Goal: Task Accomplishment & Management: Use online tool/utility

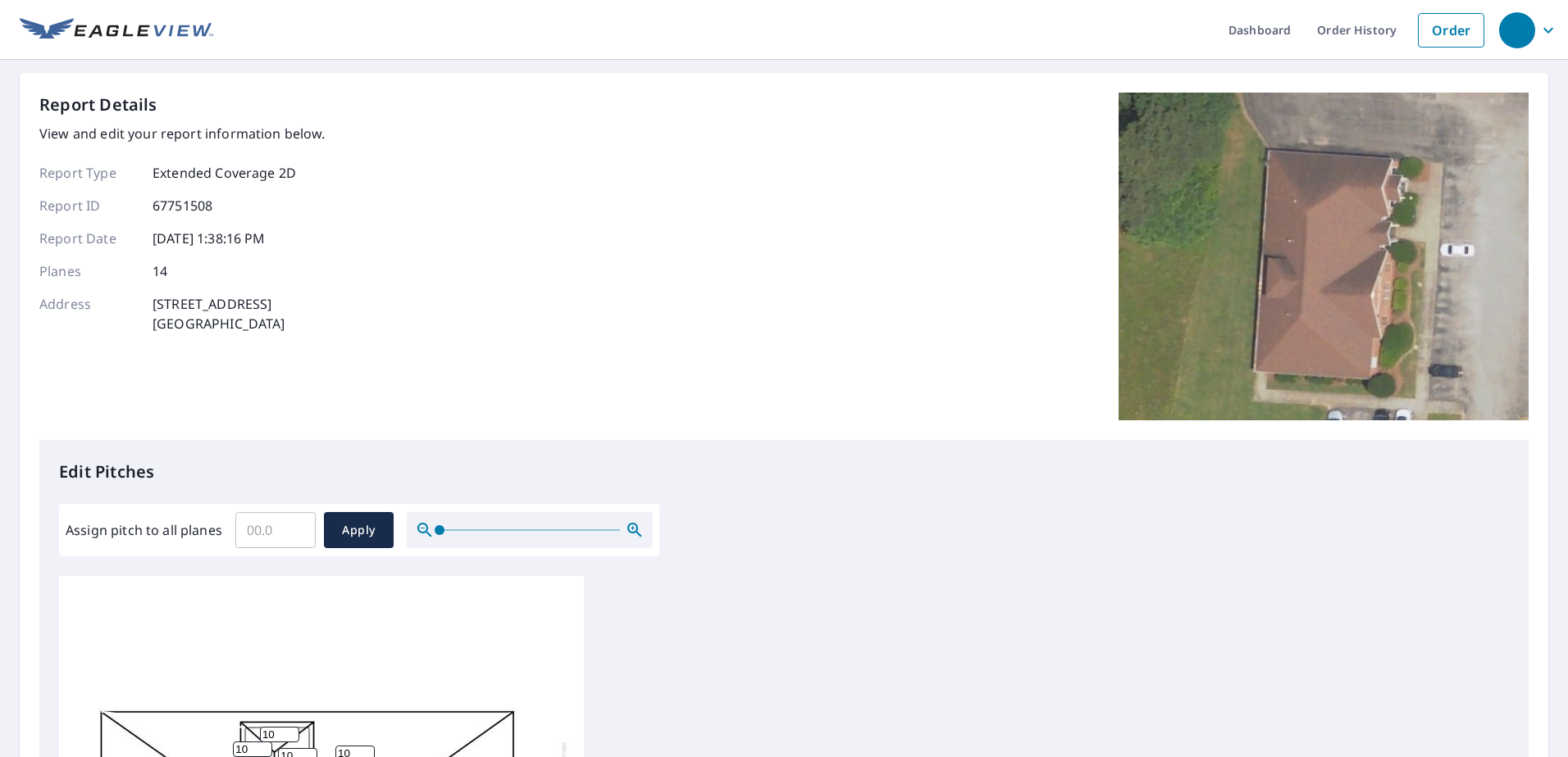
click at [288, 526] on input "Assign pitch to all planes" at bounding box center [275, 530] width 81 height 46
type input "9"
click at [356, 522] on span "Apply" at bounding box center [359, 531] width 44 height 20
type input "9"
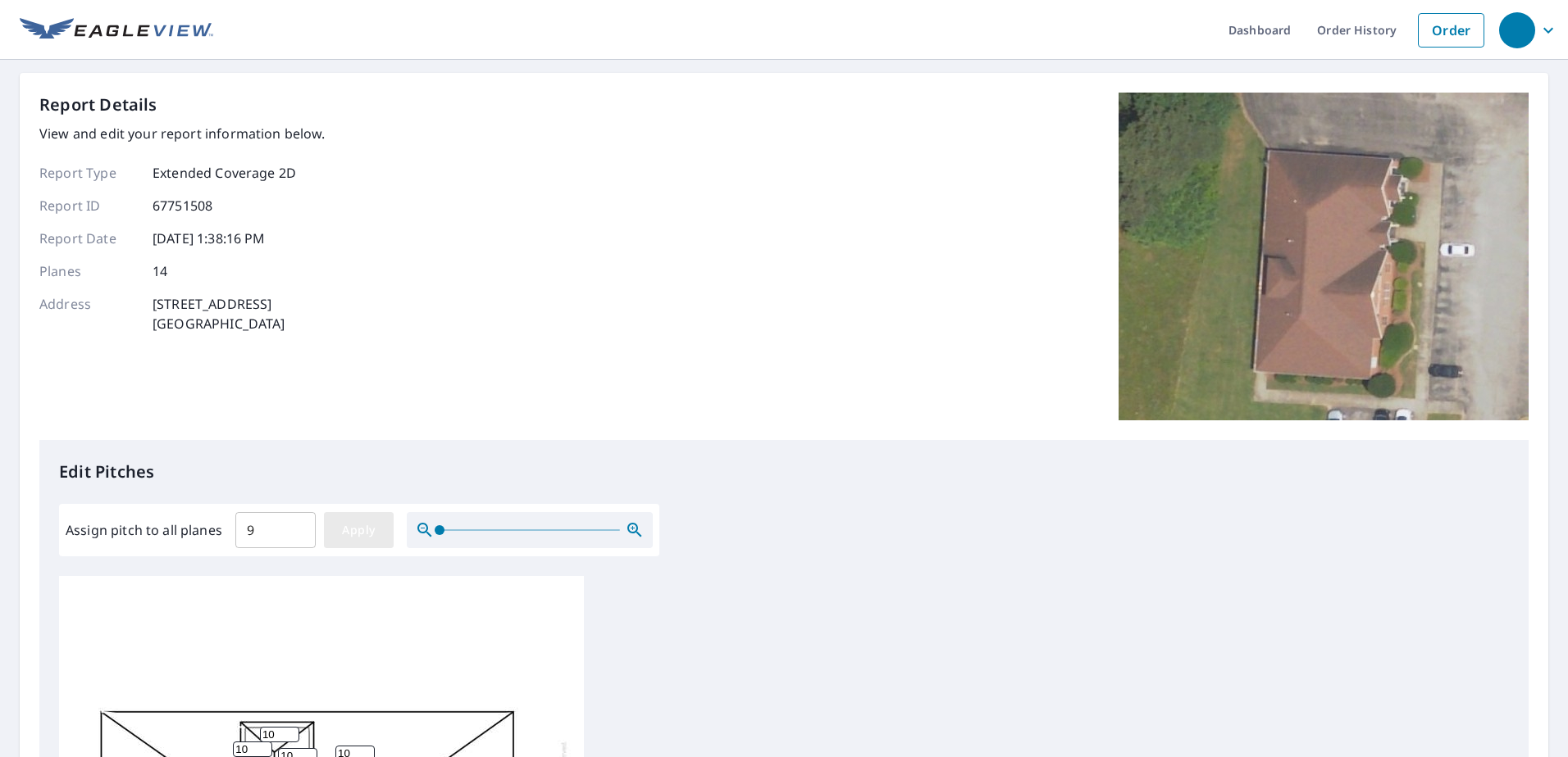
type input "9"
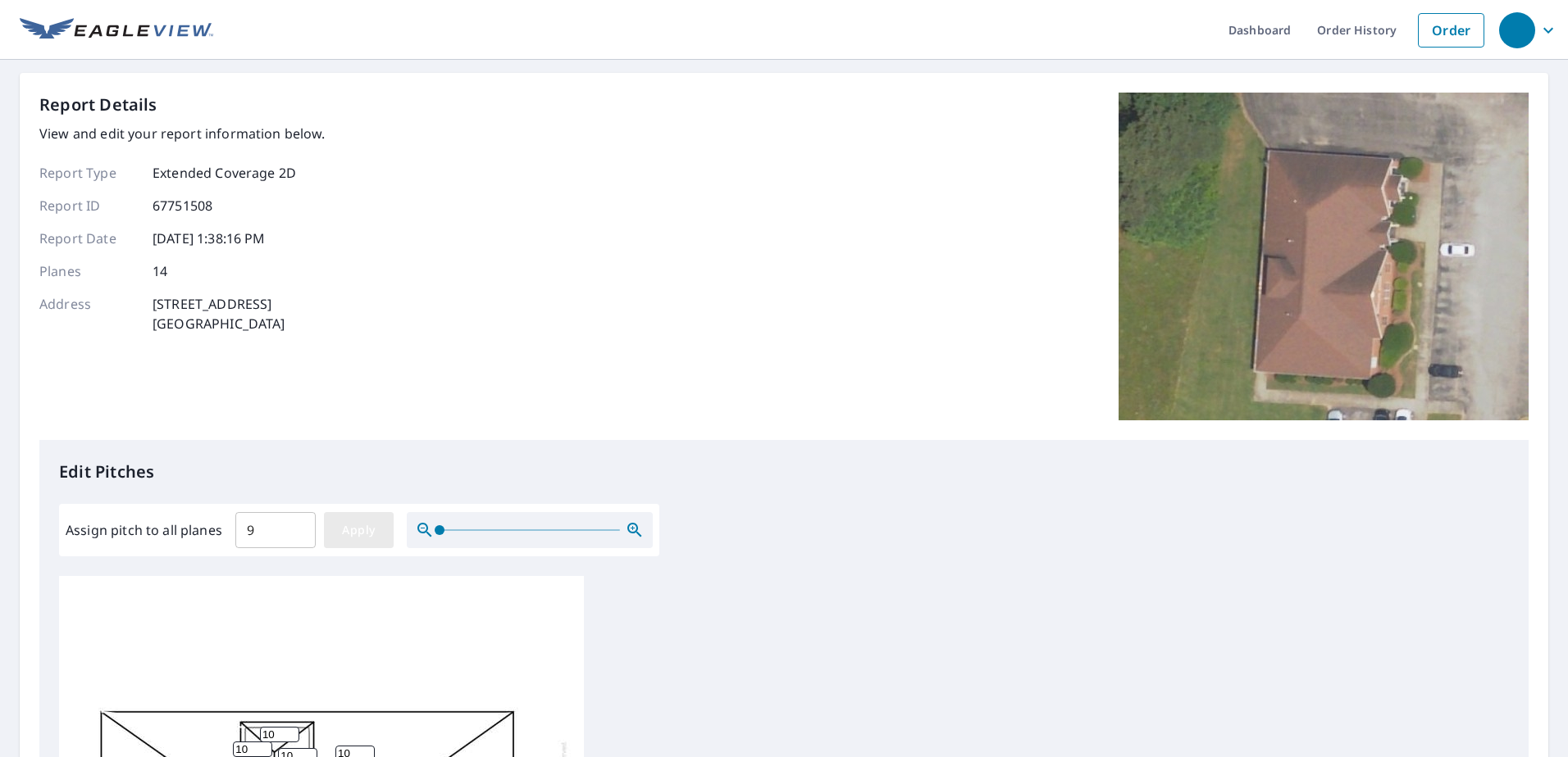
type input "9"
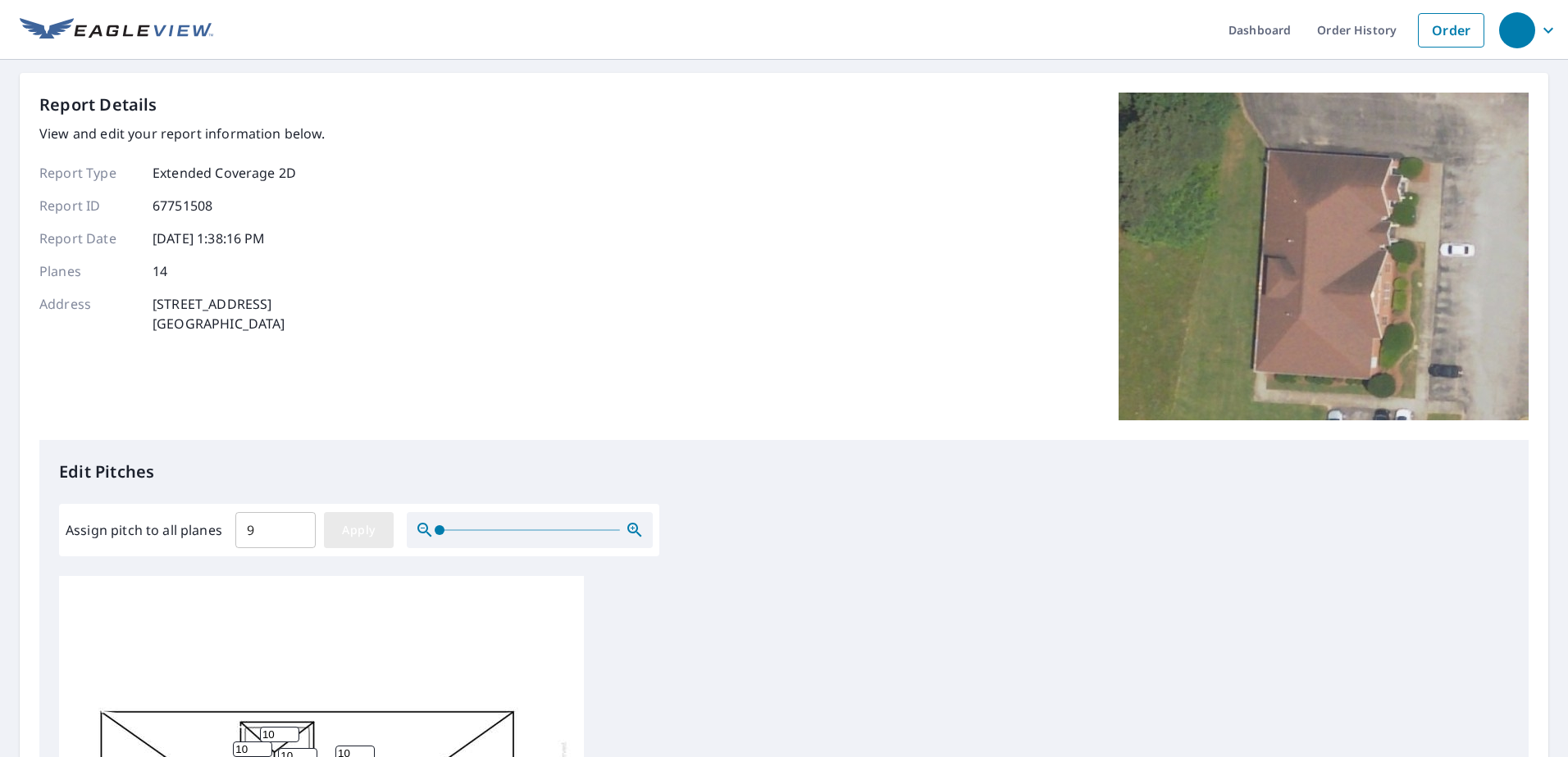
type input "9"
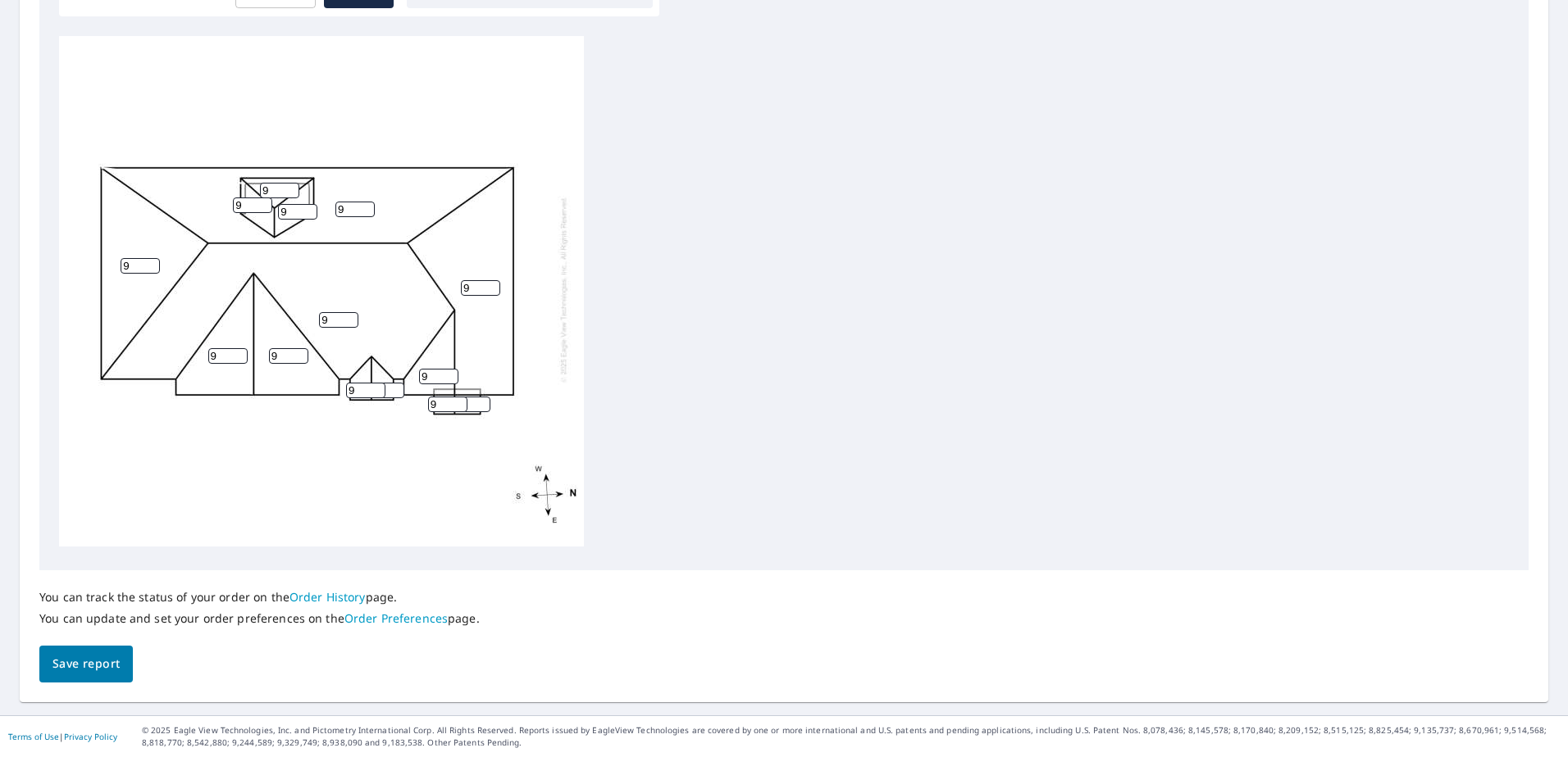
scroll to position [17, 0]
click at [97, 662] on span "Save report" at bounding box center [86, 664] width 67 height 20
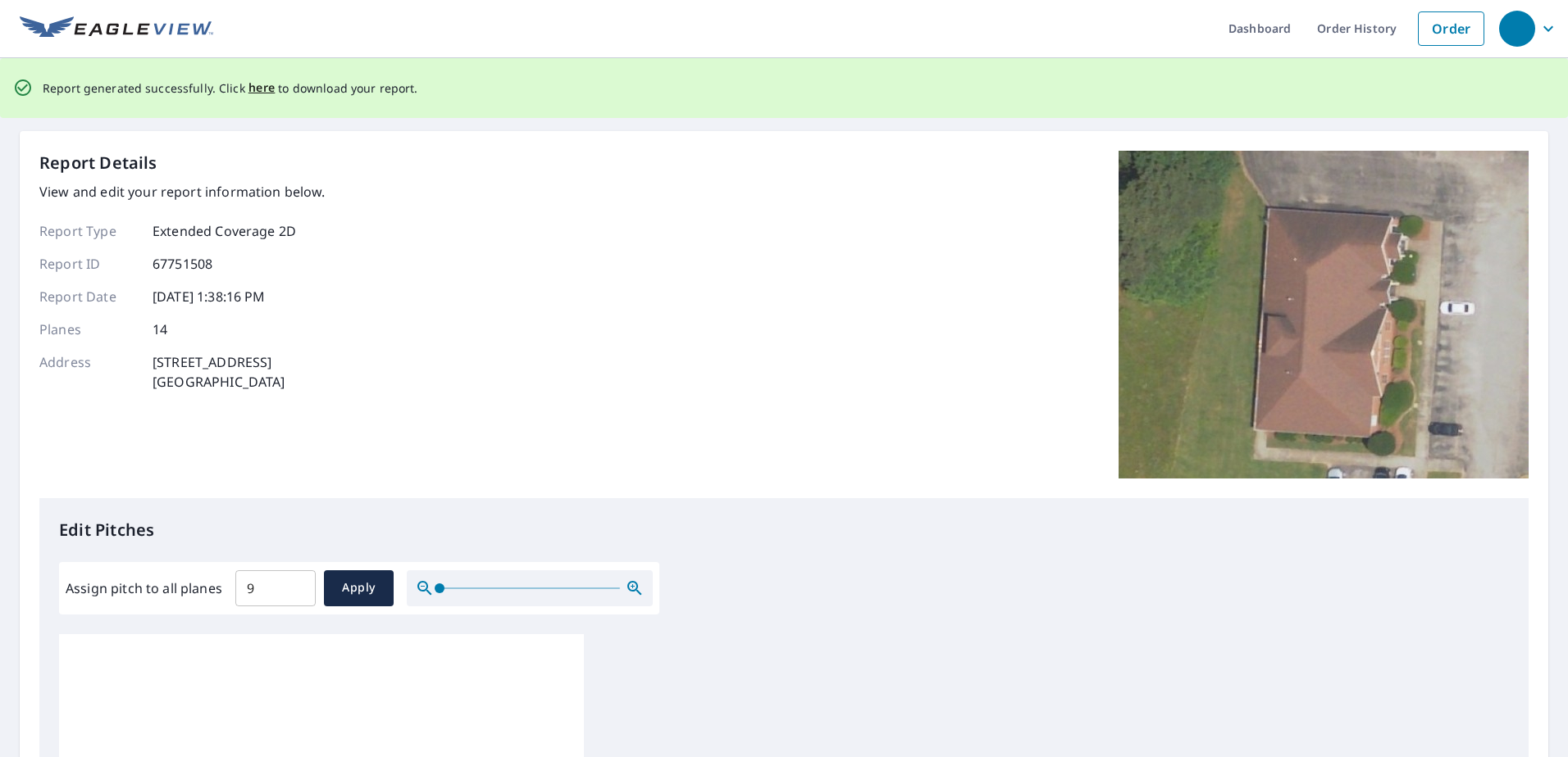
scroll to position [0, 0]
click at [262, 87] on span "here" at bounding box center [262, 89] width 27 height 20
